Goal: Find specific page/section: Find specific page/section

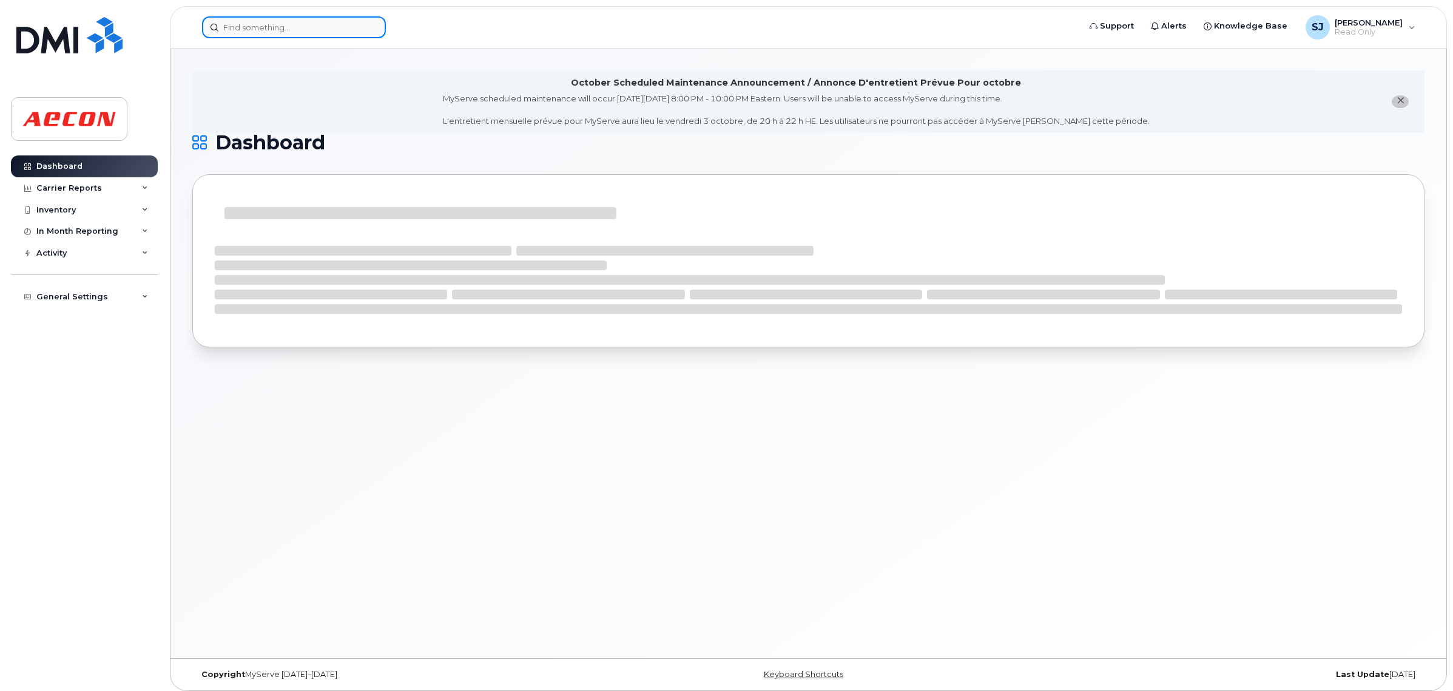
click at [284, 31] on input at bounding box center [294, 27] width 184 height 22
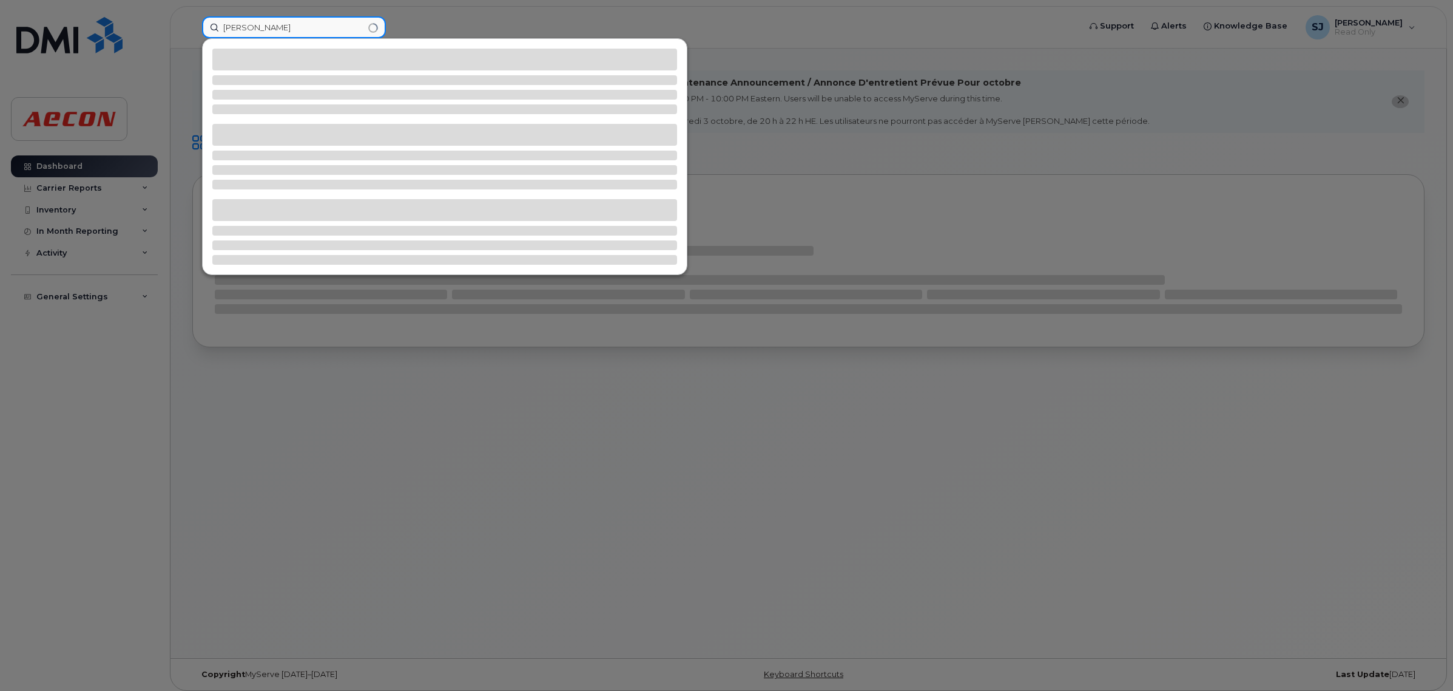
type input "ahmed mon"
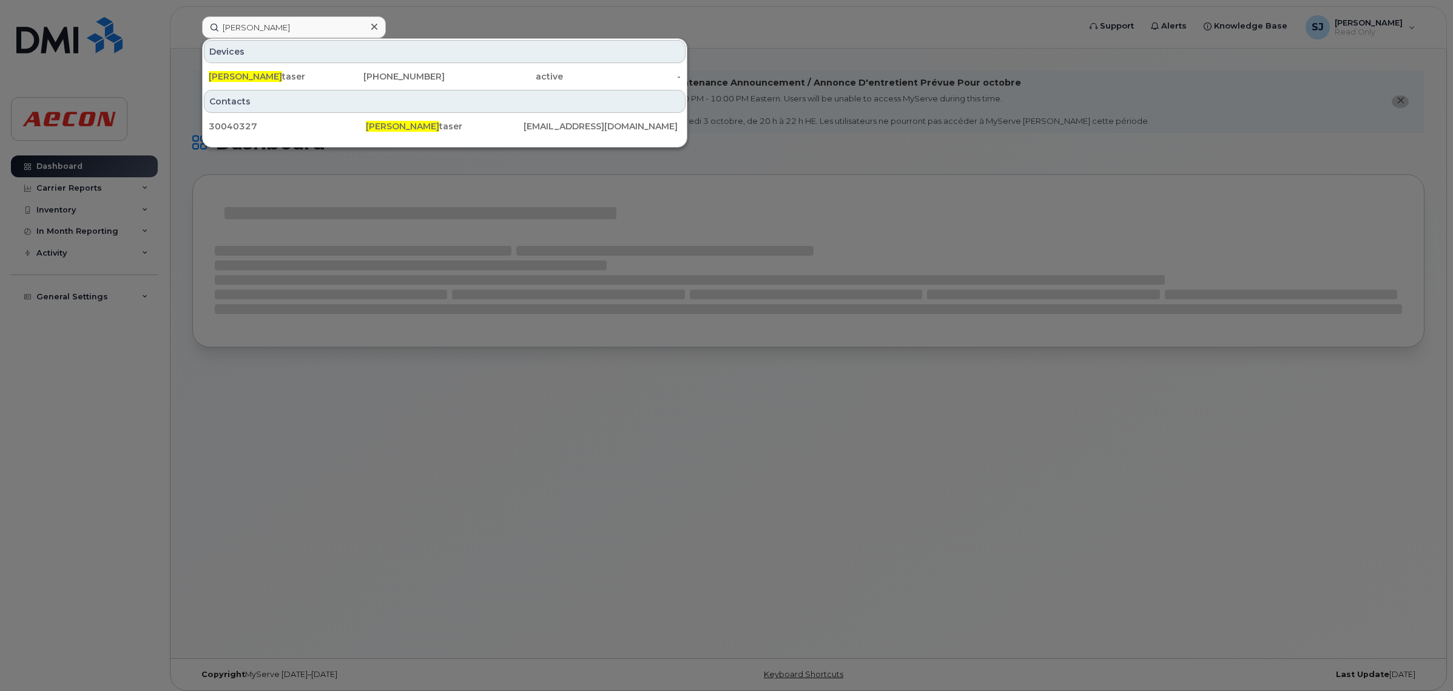
drag, startPoint x: 397, startPoint y: 78, endPoint x: 569, endPoint y: 392, distance: 358.2
click at [397, 78] on div "647-327-9862" at bounding box center [386, 76] width 118 height 12
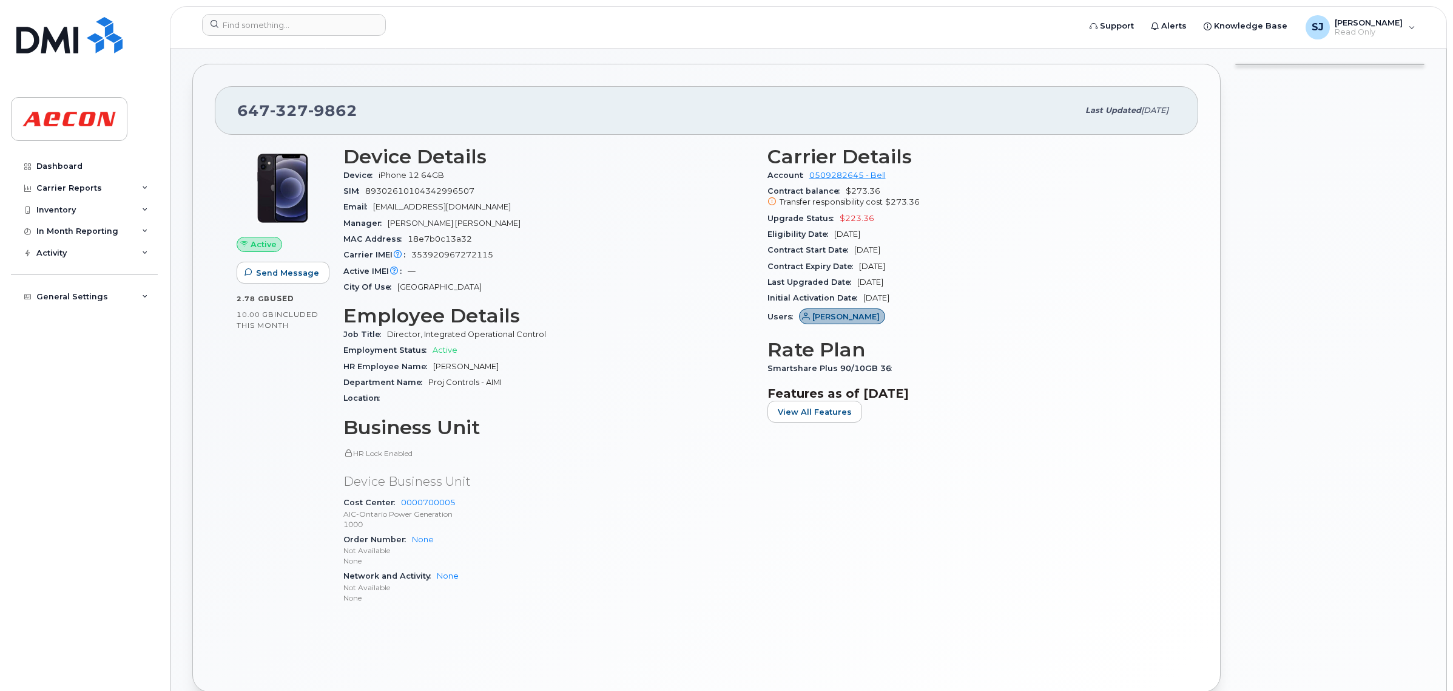
scroll to position [228, 0]
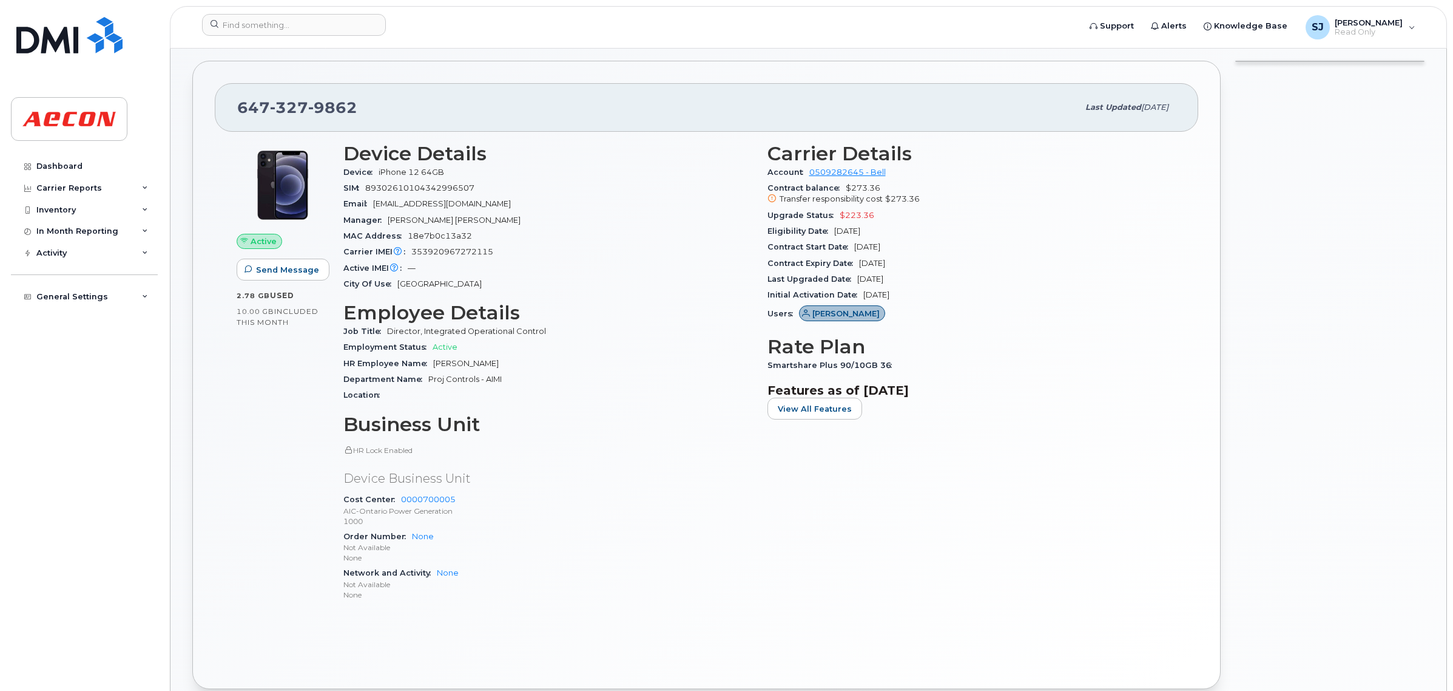
click at [350, 454] on span at bounding box center [348, 450] width 10 height 10
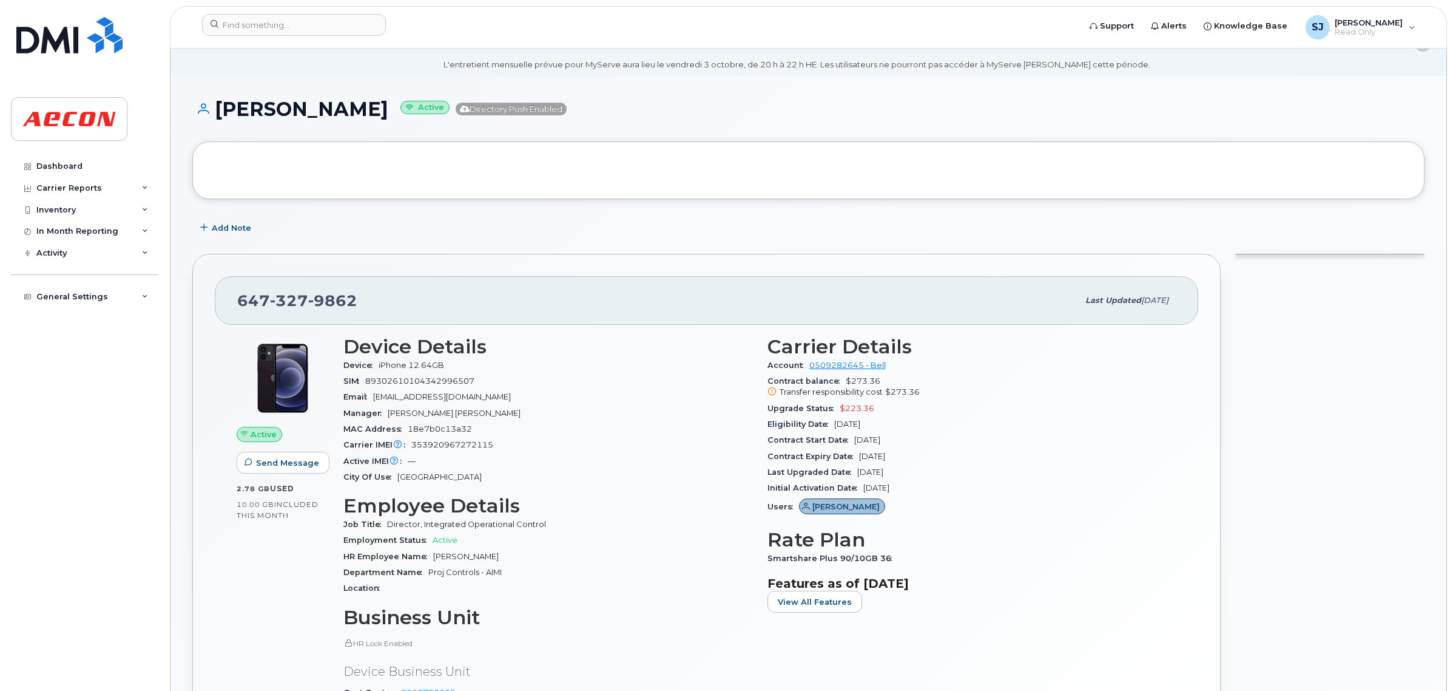
scroll to position [0, 0]
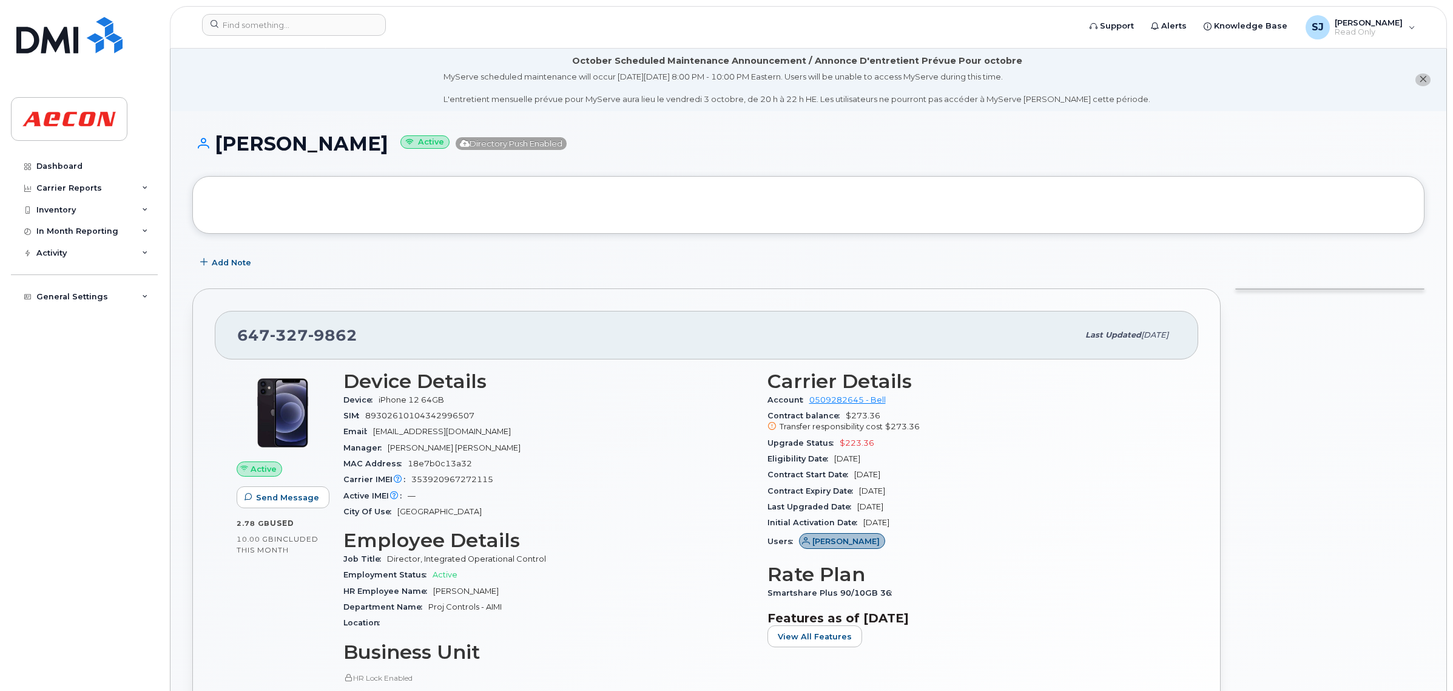
click at [407, 83] on li "October Scheduled Maintenance Announcement / Annonce D'entretient Prévue Pour o…" at bounding box center [809, 80] width 1276 height 63
click at [1425, 77] on icon "close notification" at bounding box center [1423, 79] width 8 height 8
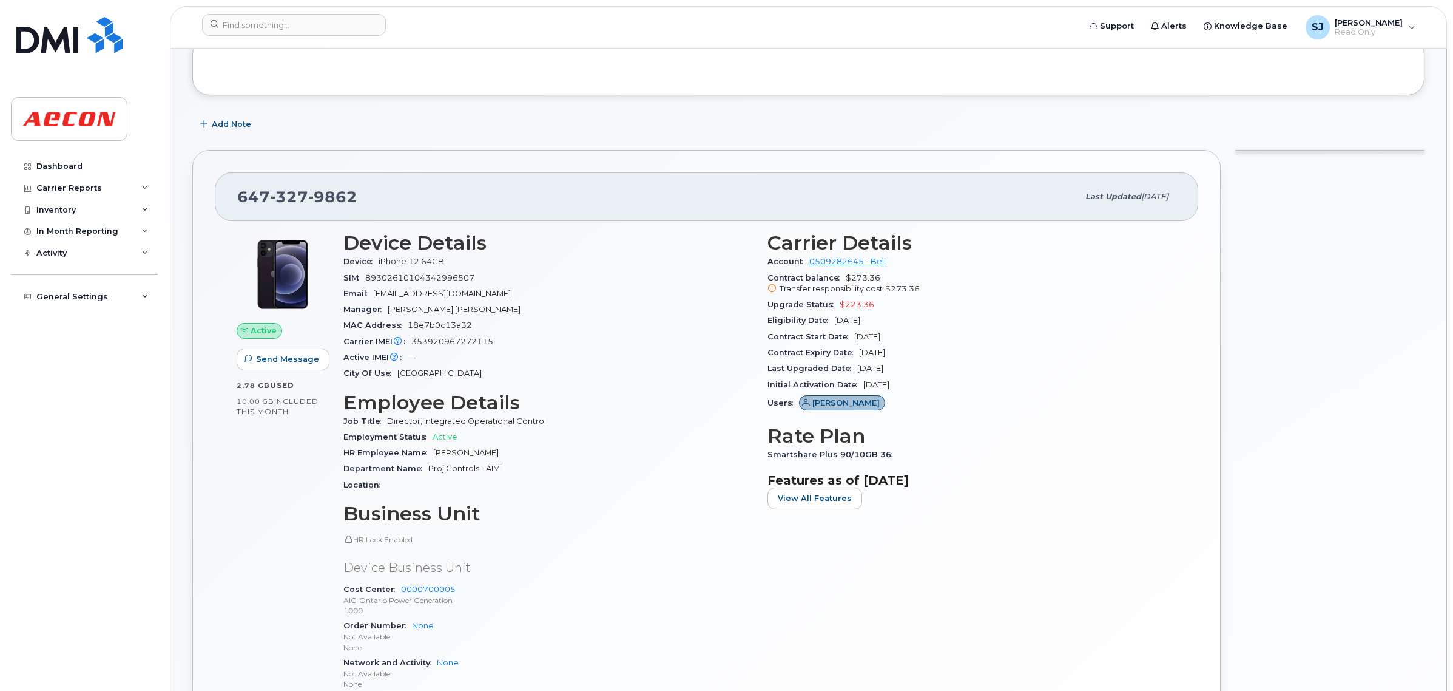
scroll to position [152, 0]
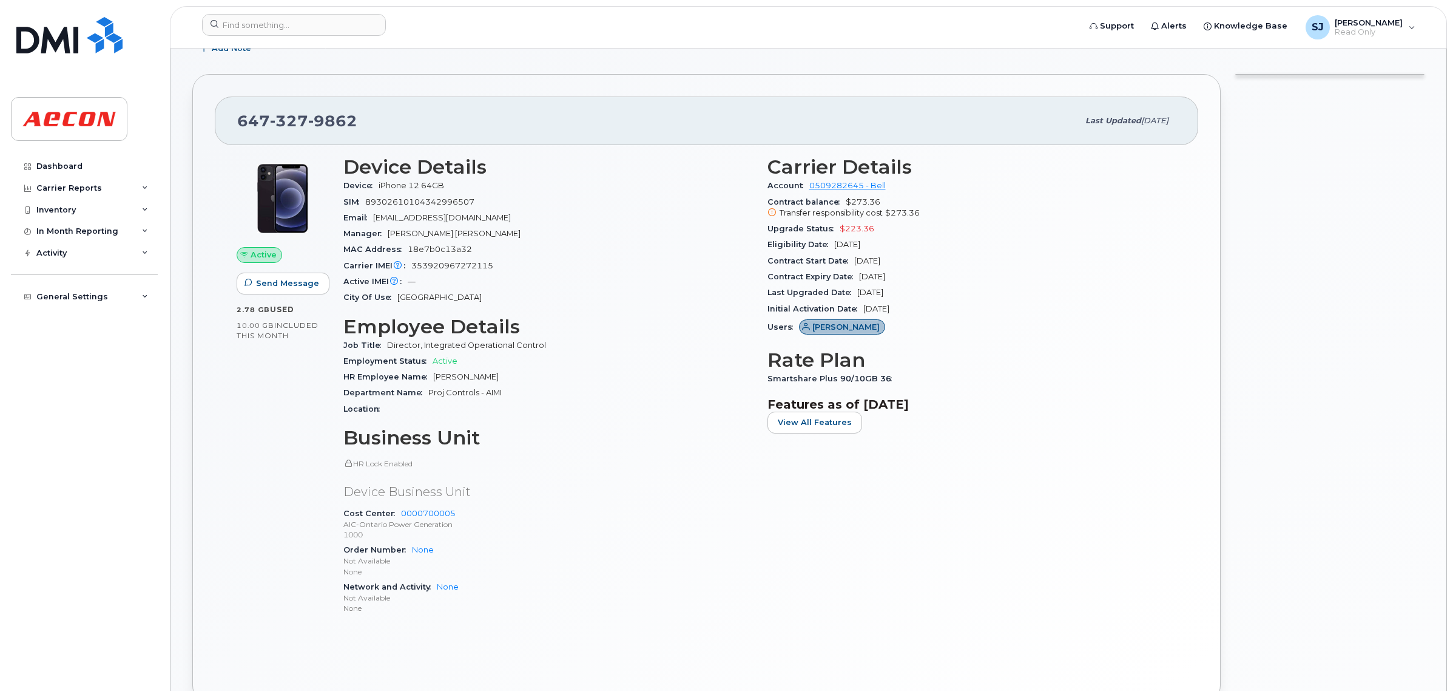
click at [1130, 379] on div "Smartshare Plus 90/10GB 36" at bounding box center [973, 379] width 410 height 16
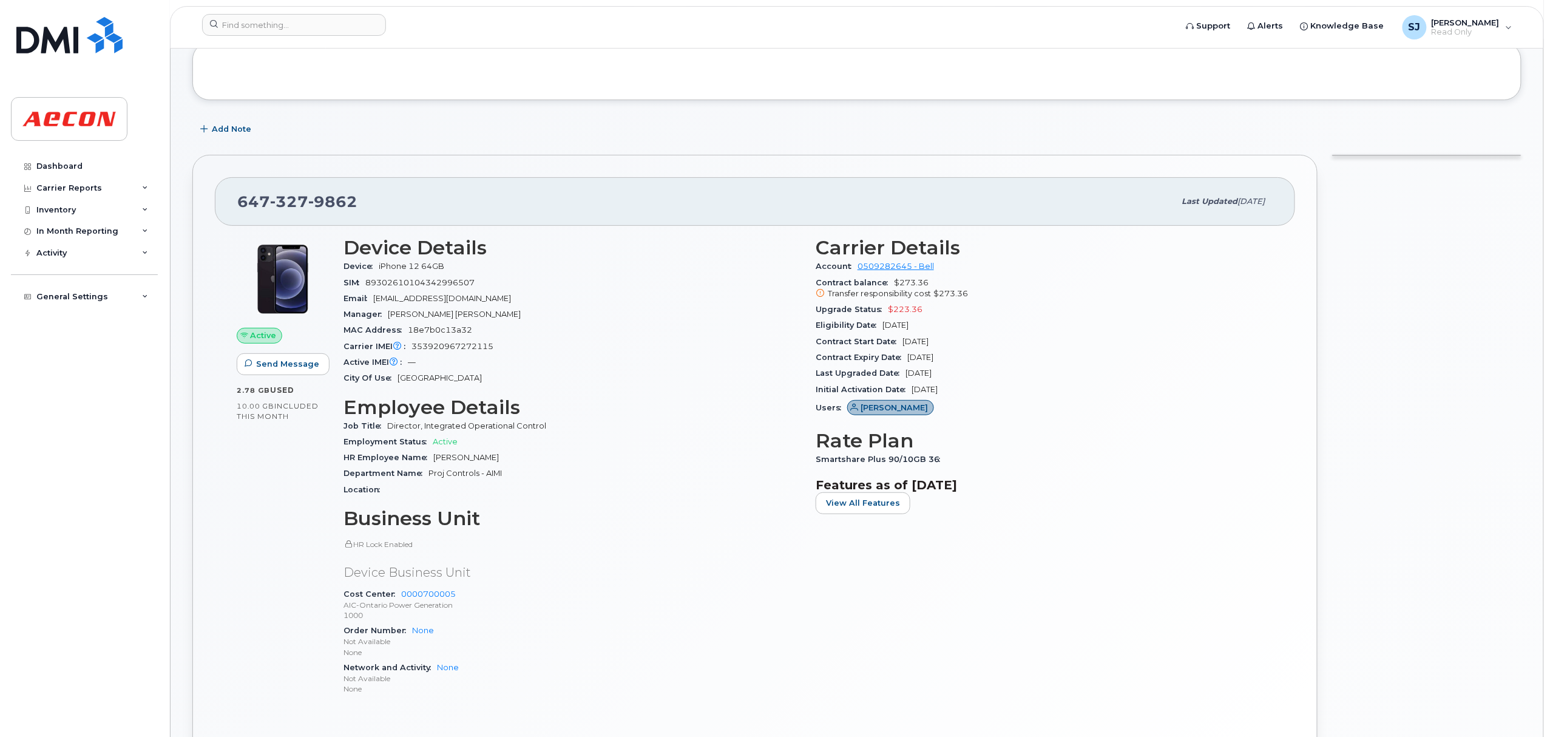
scroll to position [0, 0]
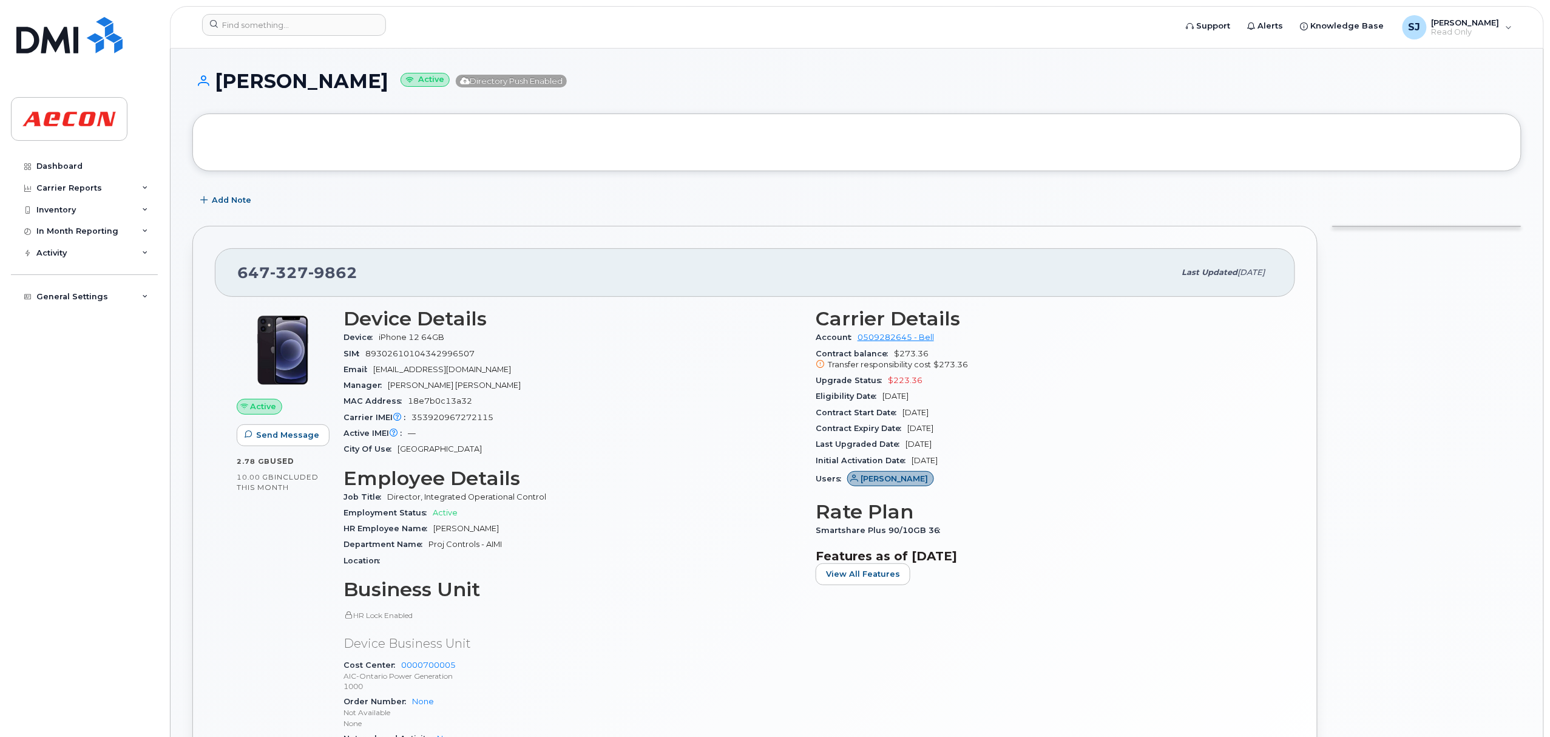
click at [553, 690] on p "Not Available" at bounding box center [572, 712] width 458 height 10
click at [1408, 436] on div at bounding box center [1427, 539] width 204 height 643
click at [1323, 541] on div "[PHONE_NUMBER] Last updated [DATE] Active Send Message 2.78 GB  used 10.00 GB  …" at bounding box center [755, 539] width 1140 height 643
click at [1125, 441] on div "Last Upgraded Date [DATE]" at bounding box center [1045, 444] width 458 height 16
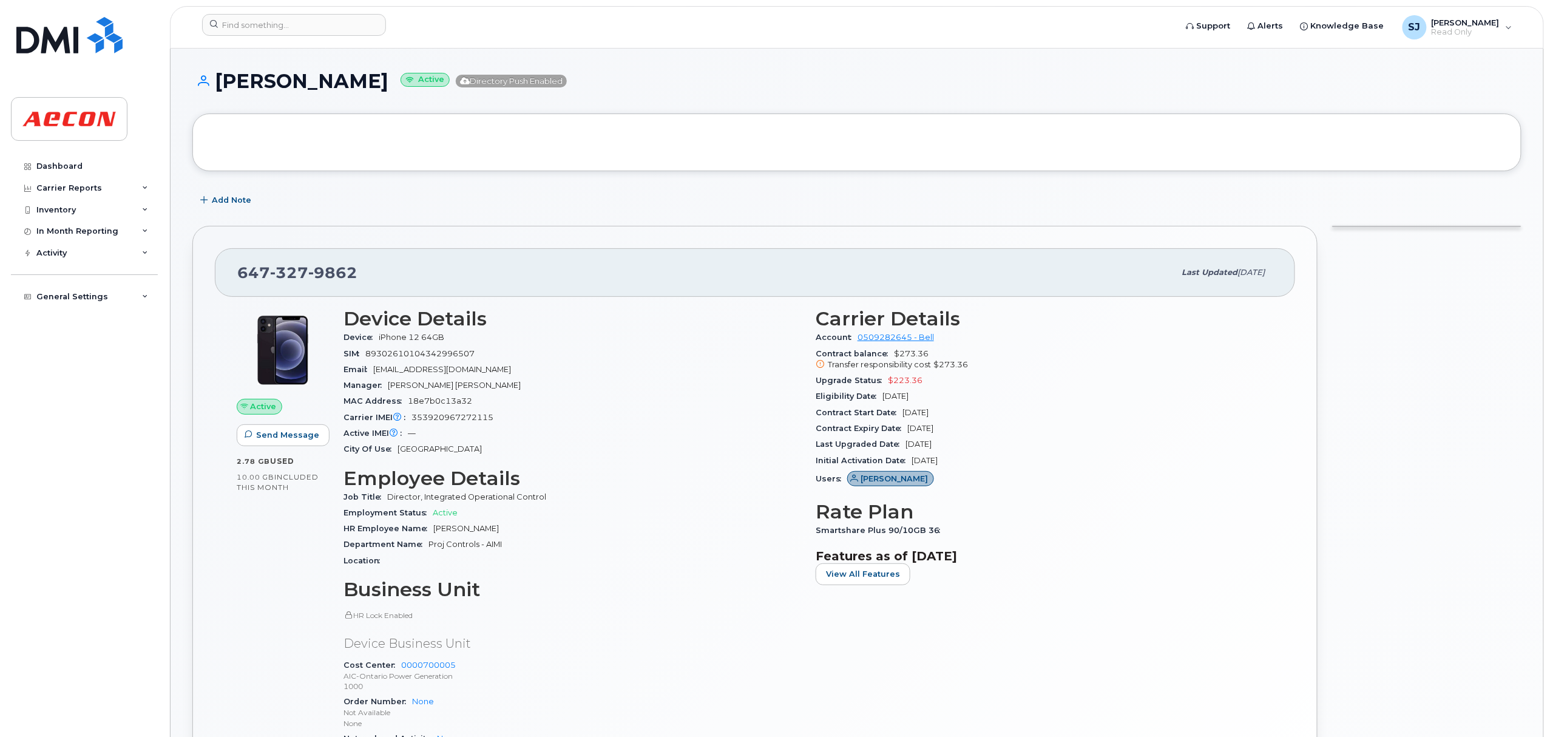
click at [1124, 441] on div "Last Upgraded Date [DATE]" at bounding box center [1045, 444] width 458 height 16
